Goal: Navigation & Orientation: Find specific page/section

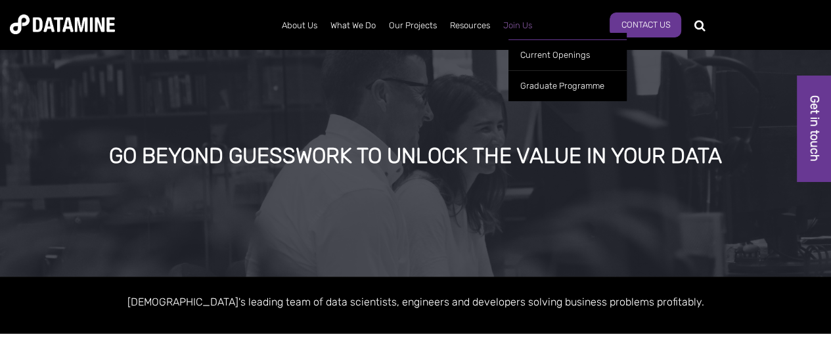
click at [519, 27] on link "Join Us" at bounding box center [518, 26] width 42 height 34
